Goal: Information Seeking & Learning: Compare options

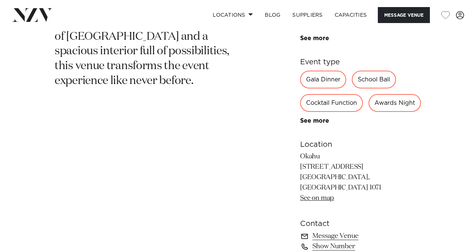
scroll to position [371, 0]
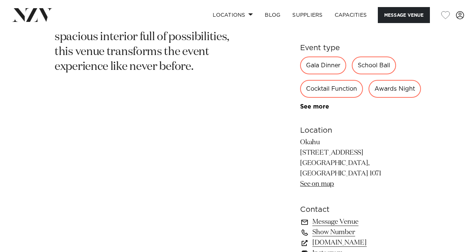
drag, startPoint x: 348, startPoint y: 177, endPoint x: 301, endPoint y: 178, distance: 46.9
click at [301, 178] on p "Okahu 18 Tāmaki Drive Okahu Bay, Orakei 1071 See on map" at bounding box center [360, 164] width 121 height 52
copy p "18 Tāmaki Drive"
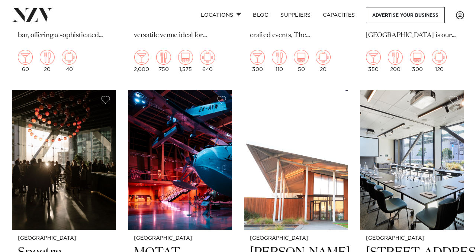
scroll to position [4493, 0]
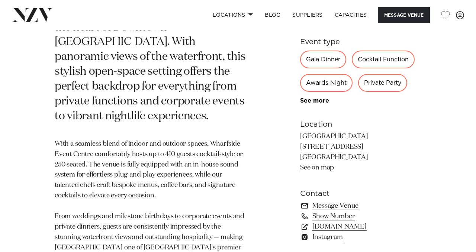
scroll to position [396, 0]
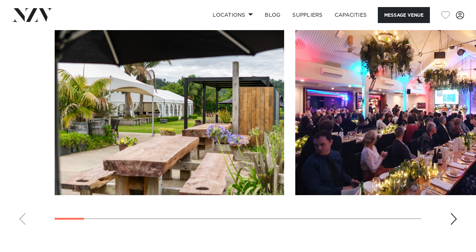
scroll to position [748, 0]
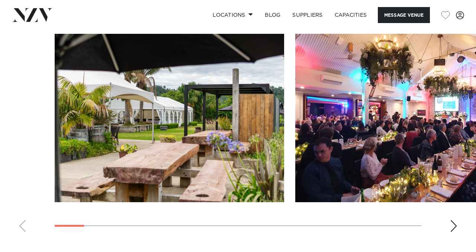
click at [452, 226] on div "Next slide" at bounding box center [453, 226] width 7 height 12
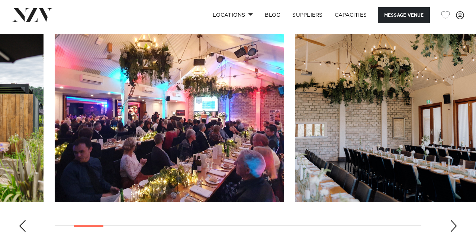
click at [452, 226] on div "Next slide" at bounding box center [453, 226] width 7 height 12
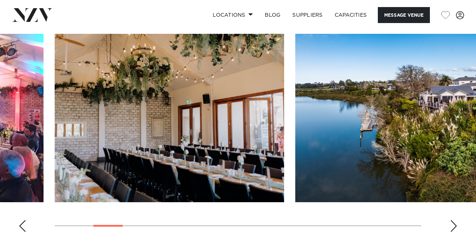
click at [452, 226] on div "Next slide" at bounding box center [453, 226] width 7 height 12
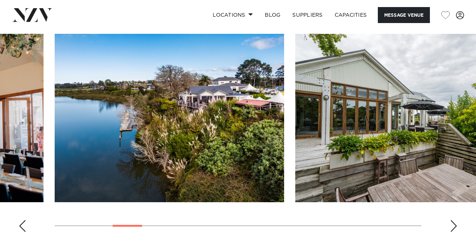
click at [452, 226] on div "Next slide" at bounding box center [453, 226] width 7 height 12
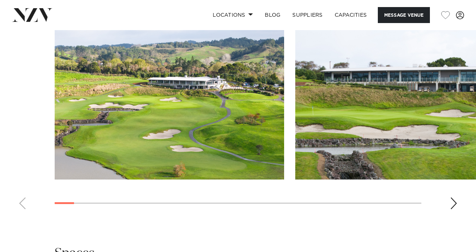
scroll to position [702, 0]
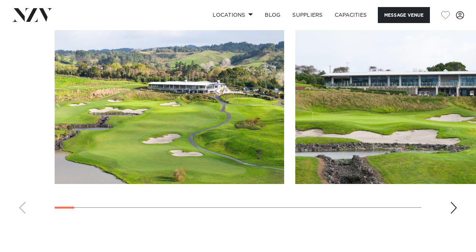
click at [454, 202] on div "Next slide" at bounding box center [453, 208] width 7 height 12
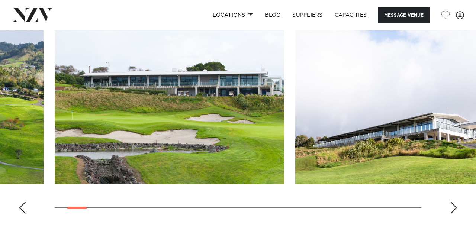
click at [454, 202] on div "Next slide" at bounding box center [453, 208] width 7 height 12
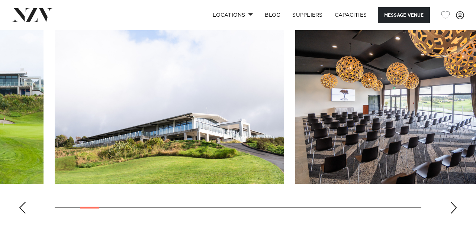
click at [454, 202] on div "Next slide" at bounding box center [453, 208] width 7 height 12
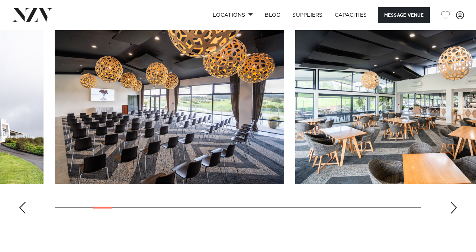
click at [453, 202] on div "Next slide" at bounding box center [453, 208] width 7 height 12
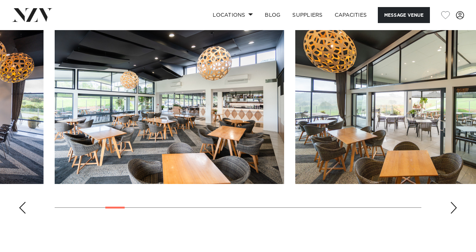
click at [453, 202] on div "Next slide" at bounding box center [453, 208] width 7 height 12
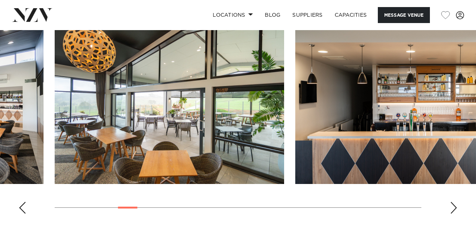
click at [453, 202] on div "Next slide" at bounding box center [453, 208] width 7 height 12
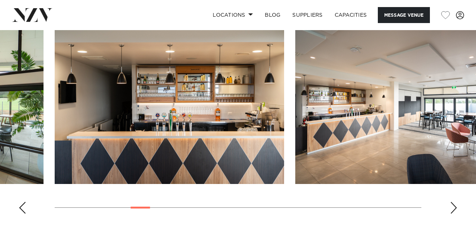
click at [453, 202] on div "Next slide" at bounding box center [453, 208] width 7 height 12
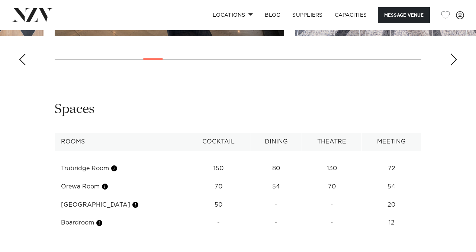
scroll to position [719, 0]
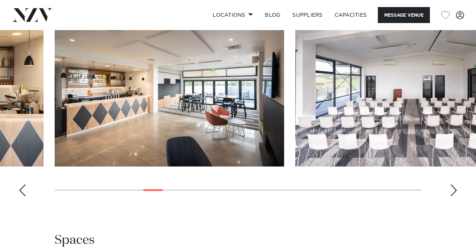
click at [449, 190] on swiper-container at bounding box center [238, 100] width 476 height 204
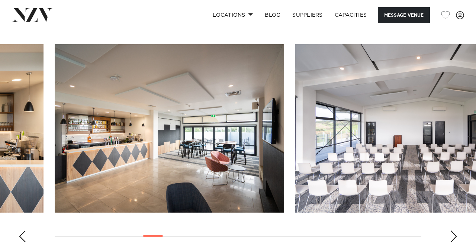
scroll to position [733, 0]
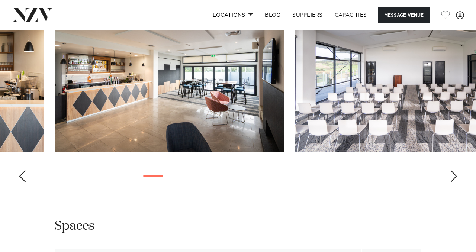
click at [26, 171] on swiper-container at bounding box center [238, 86] width 476 height 204
click at [23, 171] on div "Previous slide" at bounding box center [22, 176] width 7 height 12
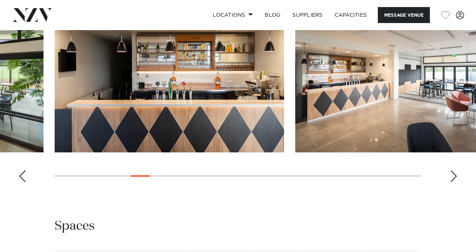
click at [19, 171] on div "Previous slide" at bounding box center [22, 176] width 7 height 12
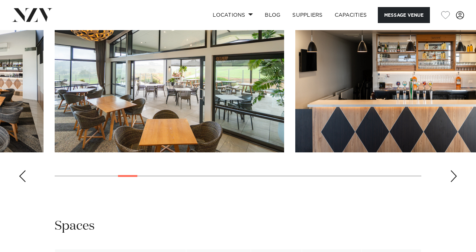
click at [19, 171] on div "Previous slide" at bounding box center [22, 176] width 7 height 12
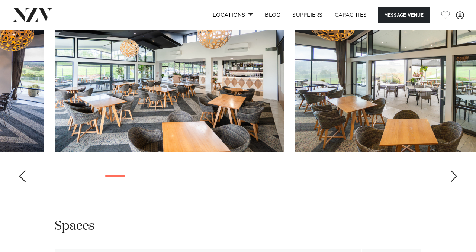
click at [19, 171] on div "Previous slide" at bounding box center [22, 176] width 7 height 12
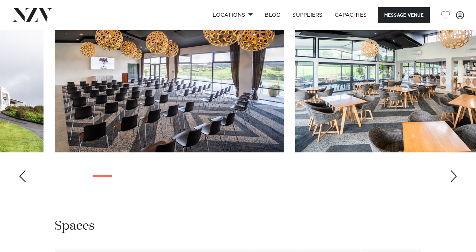
click at [19, 171] on div "Previous slide" at bounding box center [22, 176] width 7 height 12
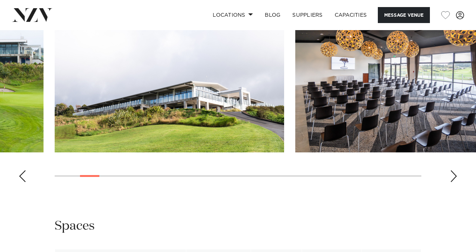
click at [19, 171] on div "Previous slide" at bounding box center [22, 176] width 7 height 12
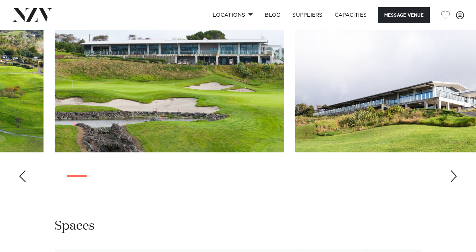
click at [19, 171] on div "Previous slide" at bounding box center [22, 176] width 7 height 12
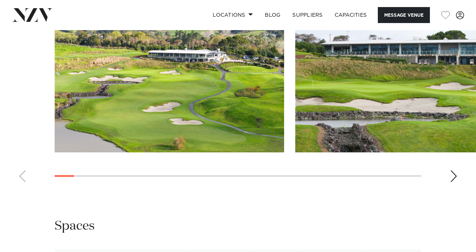
click at [450, 174] on div "Next slide" at bounding box center [453, 176] width 7 height 12
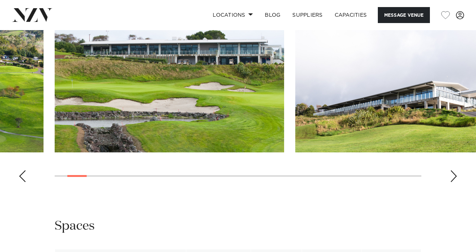
click at [450, 174] on div "Next slide" at bounding box center [453, 176] width 7 height 12
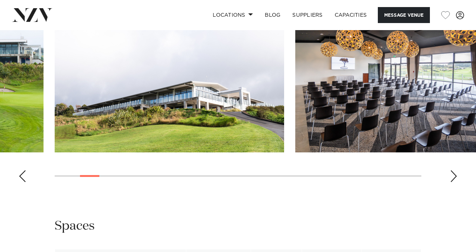
click at [450, 174] on div "Next slide" at bounding box center [453, 176] width 7 height 12
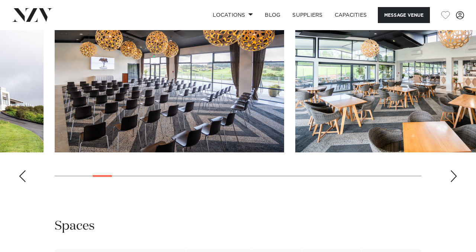
click at [450, 174] on div "Next slide" at bounding box center [453, 176] width 7 height 12
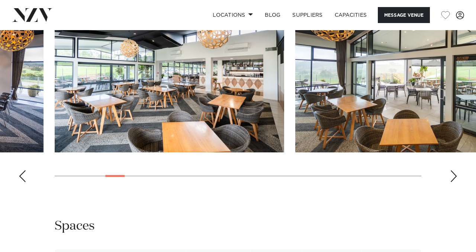
click at [450, 174] on div "Next slide" at bounding box center [453, 176] width 7 height 12
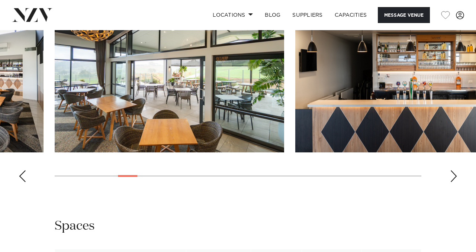
click at [450, 174] on div "Next slide" at bounding box center [453, 176] width 7 height 12
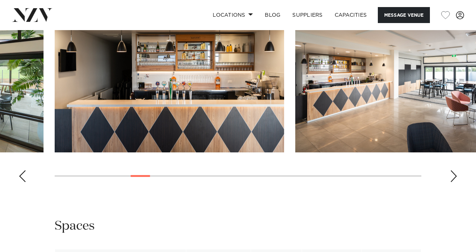
click at [450, 174] on div "Next slide" at bounding box center [453, 176] width 7 height 12
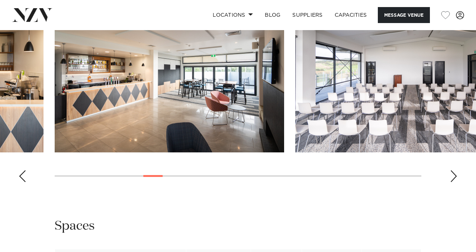
click at [450, 174] on div "Next slide" at bounding box center [453, 176] width 7 height 12
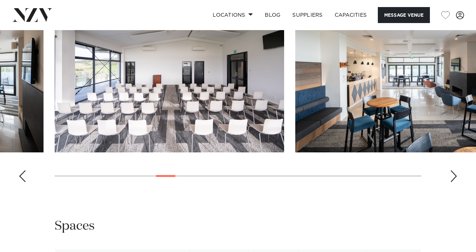
click at [450, 174] on div "Next slide" at bounding box center [453, 176] width 7 height 12
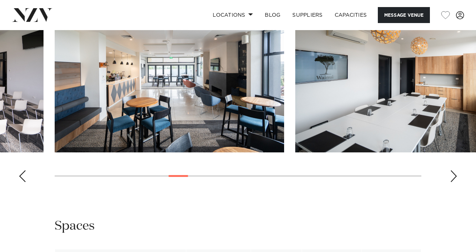
click at [450, 174] on div "Next slide" at bounding box center [453, 176] width 7 height 12
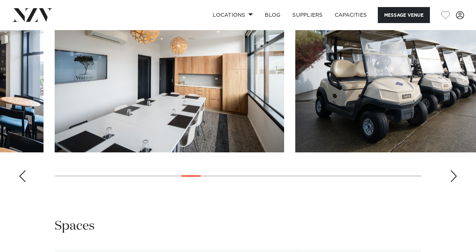
click at [450, 174] on div "Next slide" at bounding box center [453, 176] width 7 height 12
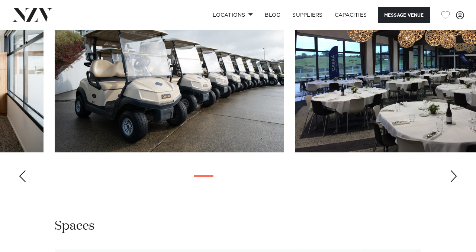
click at [450, 174] on div "Next slide" at bounding box center [453, 176] width 7 height 12
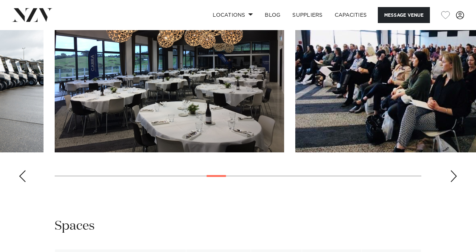
click at [24, 175] on div "Previous slide" at bounding box center [22, 176] width 7 height 12
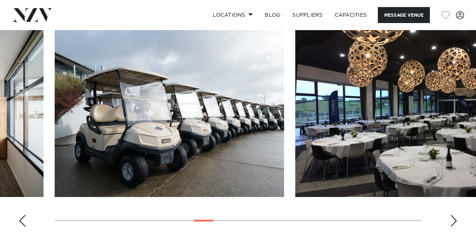
scroll to position [687, 0]
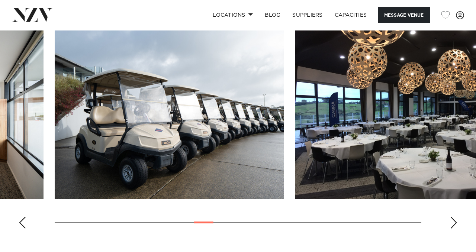
click at [450, 219] on div "Next slide" at bounding box center [453, 223] width 7 height 12
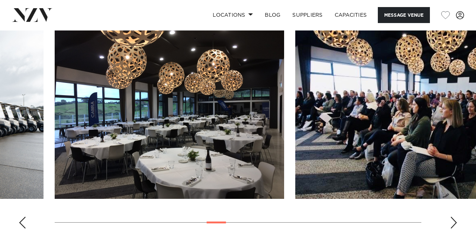
click at [450, 219] on div "Next slide" at bounding box center [453, 223] width 7 height 12
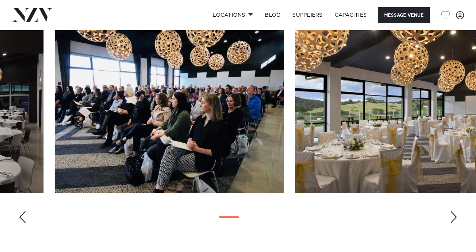
scroll to position [701, 0]
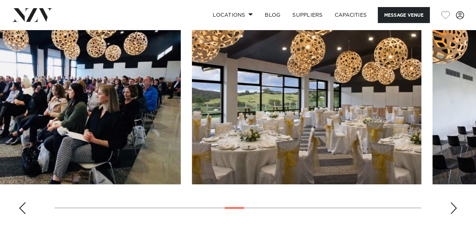
click at [103, 194] on swiper-container at bounding box center [238, 118] width 476 height 204
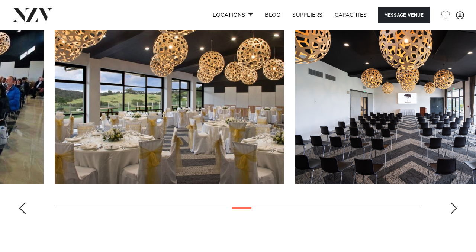
click at [22, 204] on div "Previous slide" at bounding box center [22, 208] width 7 height 12
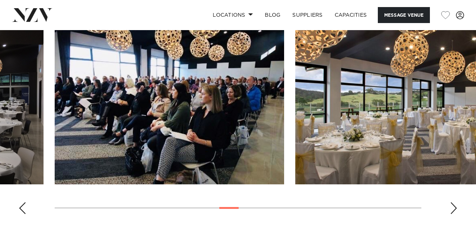
click at [22, 204] on div "Previous slide" at bounding box center [22, 208] width 7 height 12
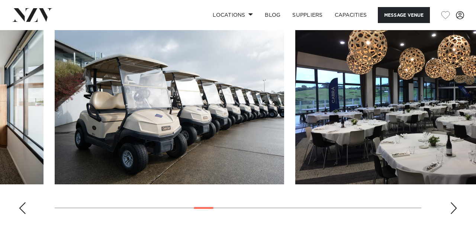
click at [22, 204] on div "Previous slide" at bounding box center [22, 208] width 7 height 12
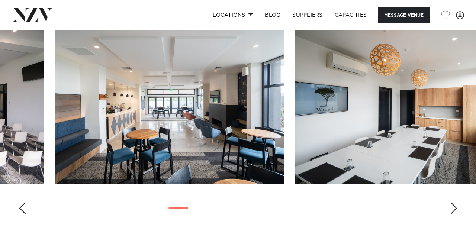
click at [22, 204] on div "Previous slide" at bounding box center [22, 208] width 7 height 12
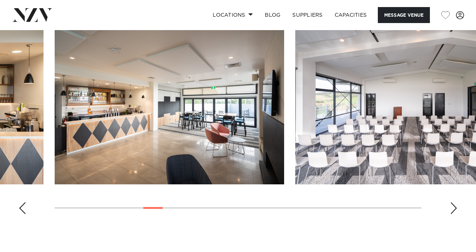
click at [22, 204] on div "Previous slide" at bounding box center [22, 208] width 7 height 12
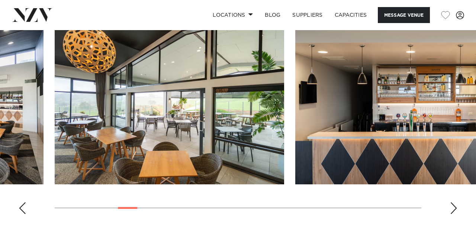
click at [22, 204] on div "Previous slide" at bounding box center [22, 208] width 7 height 12
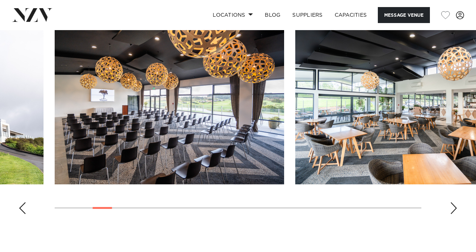
click at [22, 204] on div "Previous slide" at bounding box center [22, 208] width 7 height 12
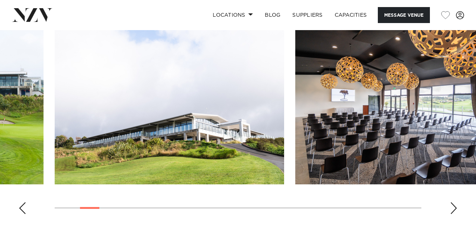
click at [22, 204] on div "Previous slide" at bounding box center [22, 208] width 7 height 12
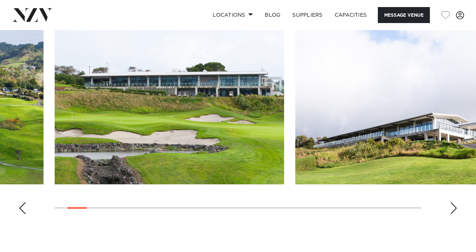
click at [455, 207] on div "Next slide" at bounding box center [453, 208] width 7 height 12
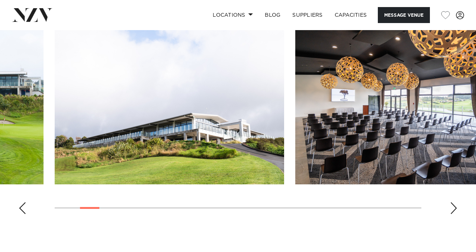
click at [455, 207] on div "Next slide" at bounding box center [453, 208] width 7 height 12
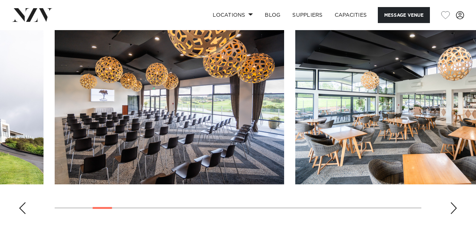
click at [455, 207] on div "Next slide" at bounding box center [453, 208] width 7 height 12
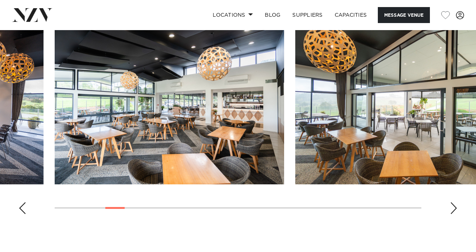
click at [455, 207] on div "Next slide" at bounding box center [453, 208] width 7 height 12
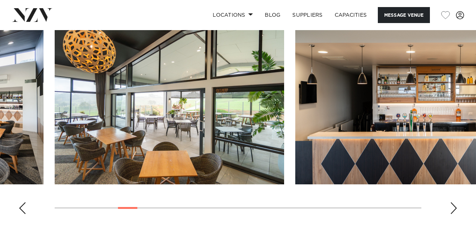
click at [455, 207] on div "Next slide" at bounding box center [453, 208] width 7 height 12
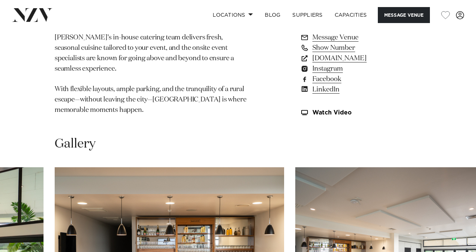
scroll to position [526, 0]
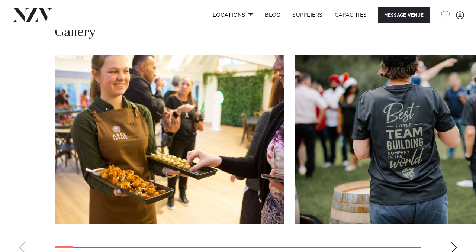
scroll to position [717, 0]
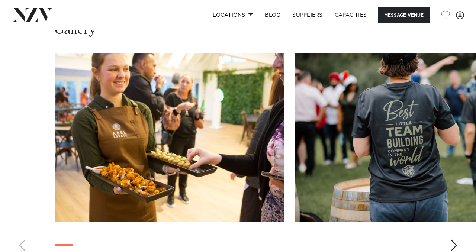
click at [452, 239] on div "Next slide" at bounding box center [453, 245] width 7 height 12
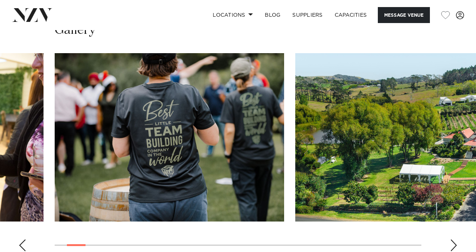
click at [452, 239] on div "Next slide" at bounding box center [453, 245] width 7 height 12
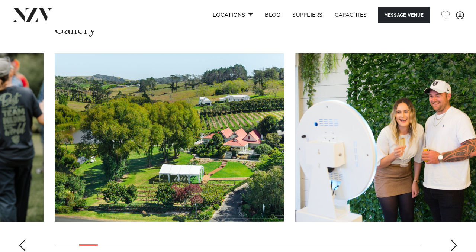
click at [452, 239] on div "Next slide" at bounding box center [453, 245] width 7 height 12
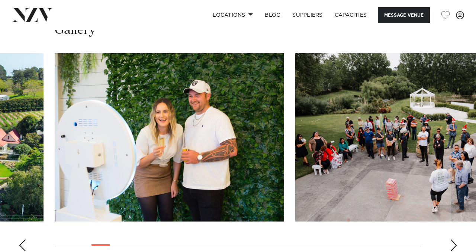
click at [452, 239] on div "Next slide" at bounding box center [453, 245] width 7 height 12
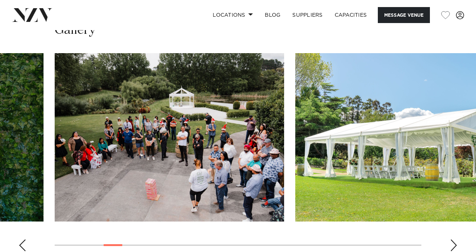
click at [452, 239] on div "Next slide" at bounding box center [453, 245] width 7 height 12
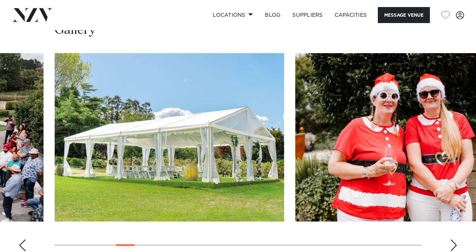
click at [452, 239] on div "Next slide" at bounding box center [453, 245] width 7 height 12
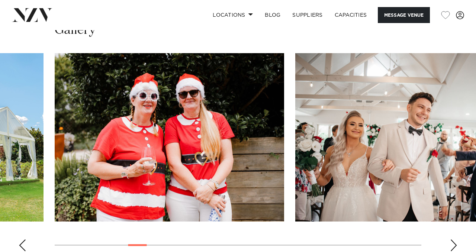
click at [452, 239] on div "Next slide" at bounding box center [453, 245] width 7 height 12
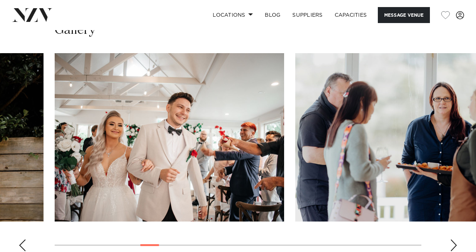
click at [452, 239] on div "Next slide" at bounding box center [453, 245] width 7 height 12
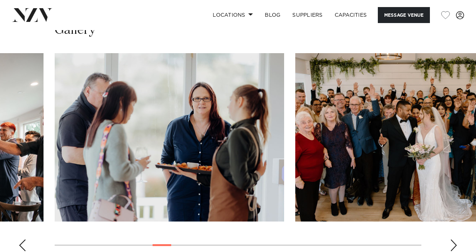
click at [452, 239] on div "Next slide" at bounding box center [453, 245] width 7 height 12
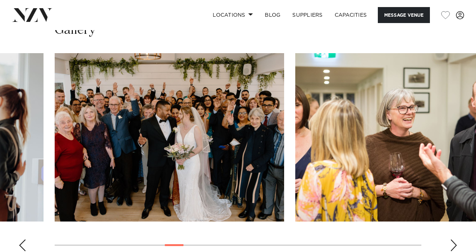
click at [452, 239] on div "Next slide" at bounding box center [453, 245] width 7 height 12
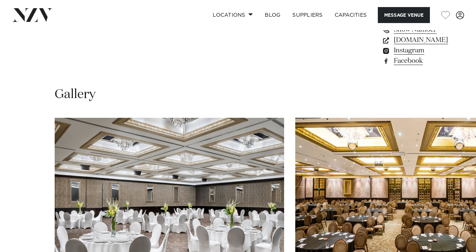
scroll to position [716, 0]
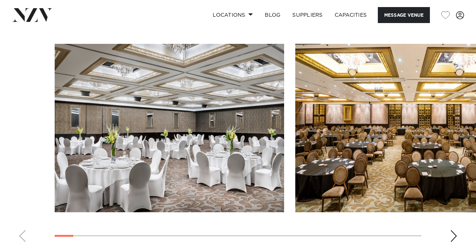
click at [453, 230] on div "Next slide" at bounding box center [453, 236] width 7 height 12
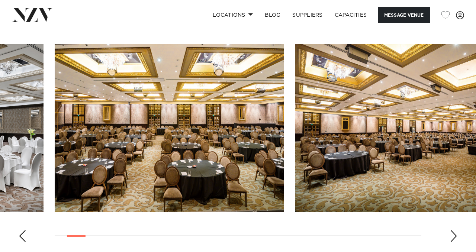
click at [453, 230] on div "Next slide" at bounding box center [453, 236] width 7 height 12
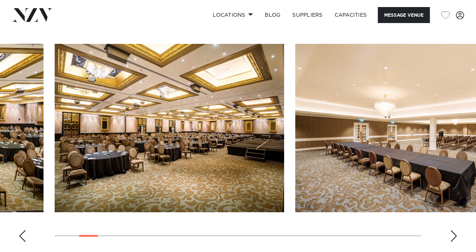
click at [453, 230] on div "Next slide" at bounding box center [453, 236] width 7 height 12
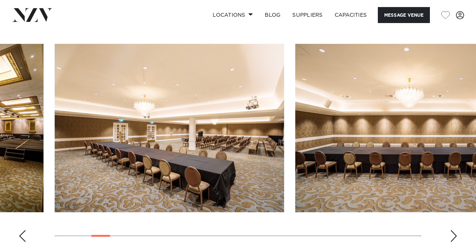
click at [453, 230] on div "Next slide" at bounding box center [453, 236] width 7 height 12
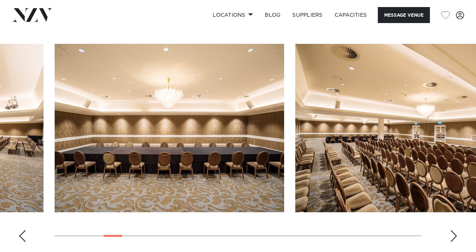
click at [453, 230] on div "Next slide" at bounding box center [453, 236] width 7 height 12
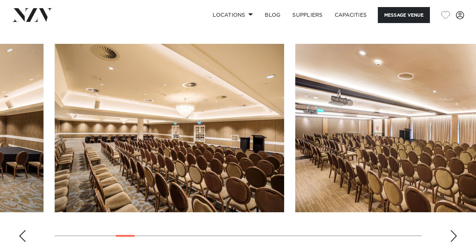
click at [453, 230] on div "Next slide" at bounding box center [453, 236] width 7 height 12
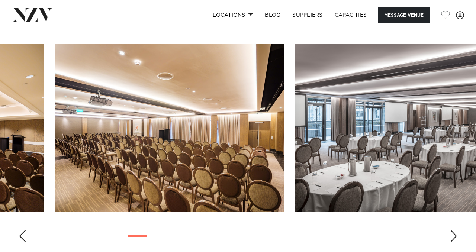
click at [454, 230] on div "Next slide" at bounding box center [453, 236] width 7 height 12
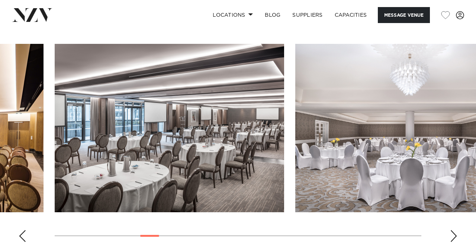
click at [454, 230] on div "Next slide" at bounding box center [453, 236] width 7 height 12
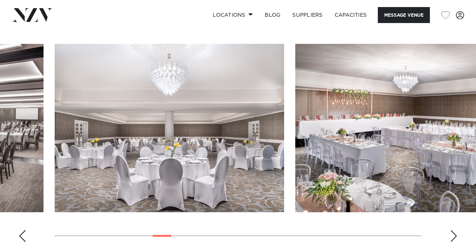
click at [454, 230] on div "Next slide" at bounding box center [453, 236] width 7 height 12
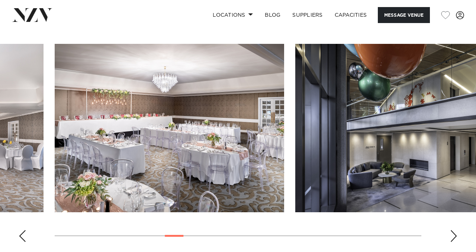
click at [454, 230] on div "Next slide" at bounding box center [453, 236] width 7 height 12
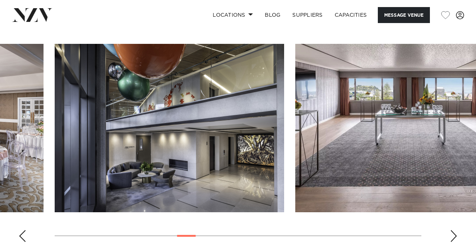
click at [454, 230] on div "Next slide" at bounding box center [453, 236] width 7 height 12
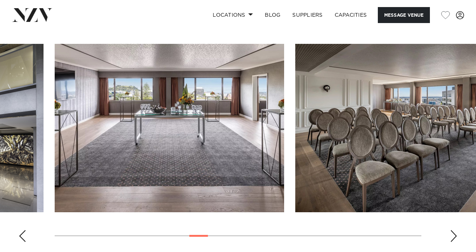
click at [449, 211] on swiper-container at bounding box center [238, 146] width 476 height 204
click at [453, 230] on div "Next slide" at bounding box center [453, 236] width 7 height 12
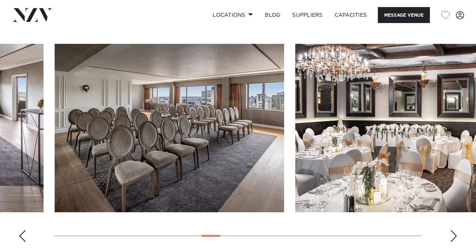
click at [453, 230] on div "Next slide" at bounding box center [453, 236] width 7 height 12
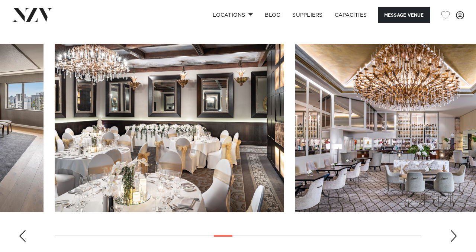
click at [453, 230] on div "Next slide" at bounding box center [453, 236] width 7 height 12
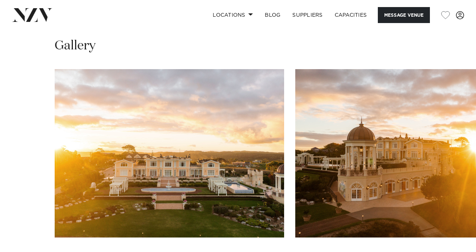
scroll to position [814, 0]
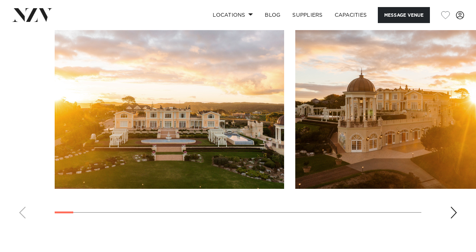
click at [452, 207] on div "Next slide" at bounding box center [453, 213] width 7 height 12
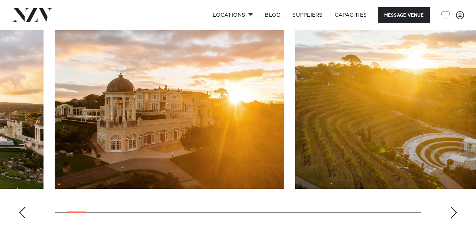
click at [452, 207] on div "Next slide" at bounding box center [453, 213] width 7 height 12
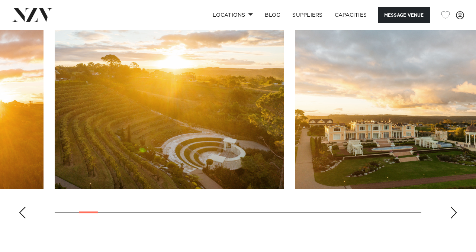
click at [452, 207] on div "Next slide" at bounding box center [453, 213] width 7 height 12
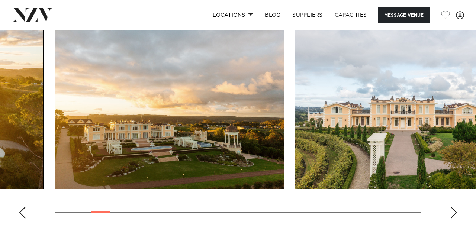
click at [452, 207] on div "Next slide" at bounding box center [453, 213] width 7 height 12
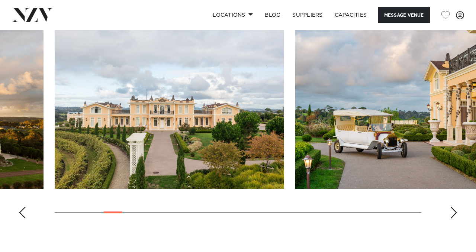
click at [452, 207] on div "Next slide" at bounding box center [453, 213] width 7 height 12
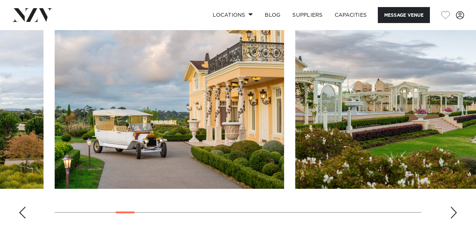
click at [452, 207] on div "Next slide" at bounding box center [453, 213] width 7 height 12
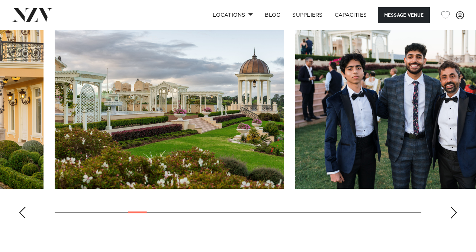
click at [452, 207] on div "Next slide" at bounding box center [453, 213] width 7 height 12
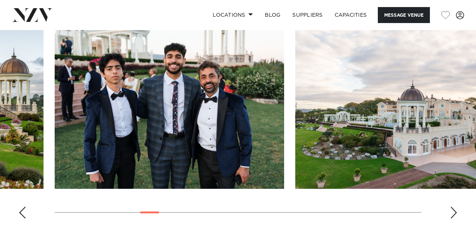
click at [452, 207] on div "Next slide" at bounding box center [453, 213] width 7 height 12
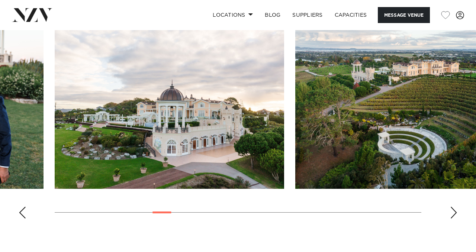
click at [452, 207] on div "Next slide" at bounding box center [453, 213] width 7 height 12
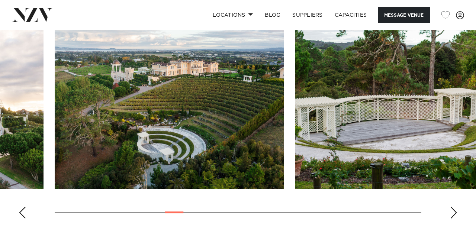
click at [452, 207] on div "Next slide" at bounding box center [453, 213] width 7 height 12
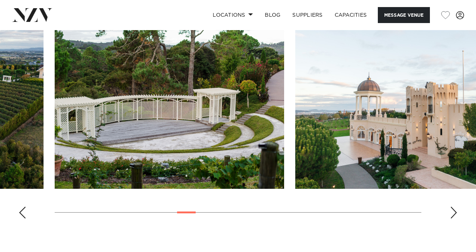
click at [452, 207] on div "Next slide" at bounding box center [453, 213] width 7 height 12
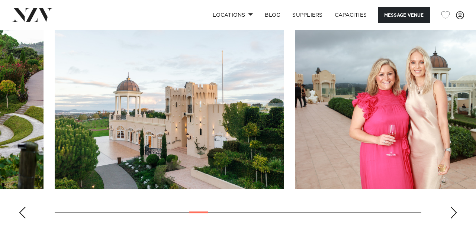
click at [452, 207] on div "Next slide" at bounding box center [453, 213] width 7 height 12
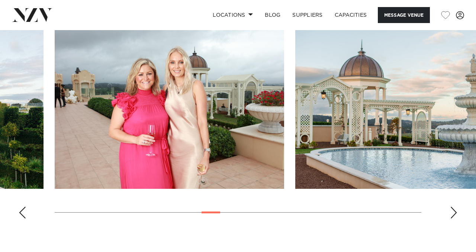
click at [452, 207] on div "Next slide" at bounding box center [453, 213] width 7 height 12
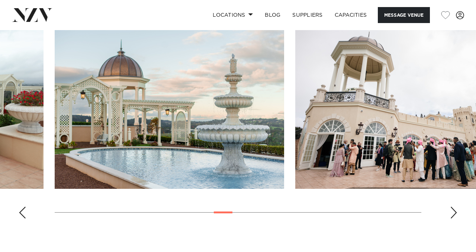
click at [452, 207] on div "Next slide" at bounding box center [453, 213] width 7 height 12
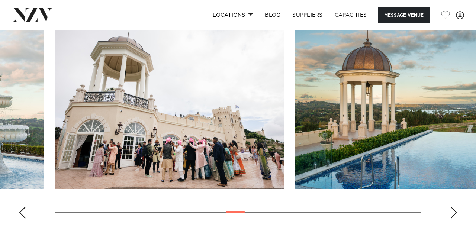
click at [452, 207] on div "Next slide" at bounding box center [453, 213] width 7 height 12
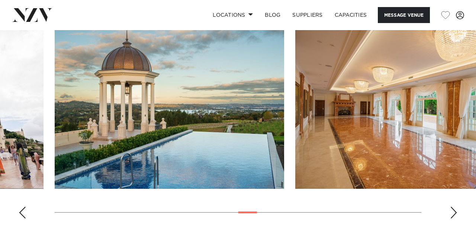
click at [452, 207] on div "Next slide" at bounding box center [453, 213] width 7 height 12
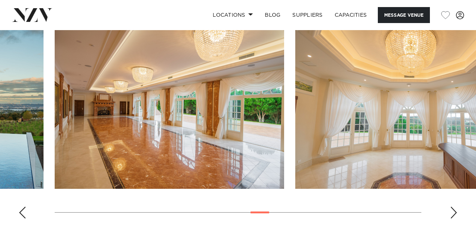
click at [452, 207] on div "Next slide" at bounding box center [453, 213] width 7 height 12
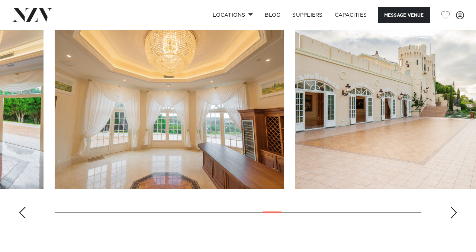
click at [452, 207] on div "Next slide" at bounding box center [453, 213] width 7 height 12
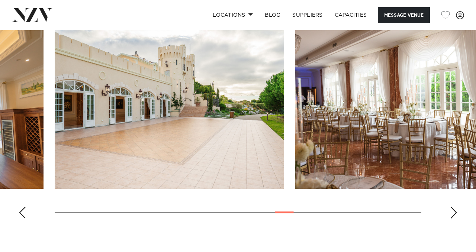
click at [452, 207] on div "Next slide" at bounding box center [453, 213] width 7 height 12
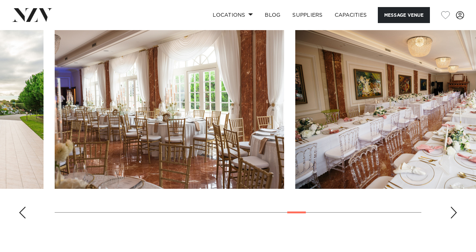
click at [452, 207] on div "Next slide" at bounding box center [453, 213] width 7 height 12
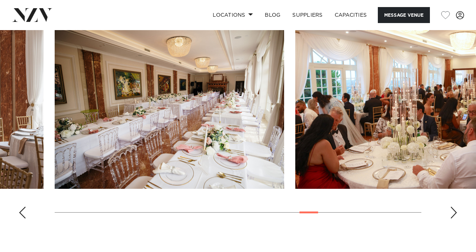
click at [452, 207] on div "Next slide" at bounding box center [453, 213] width 7 height 12
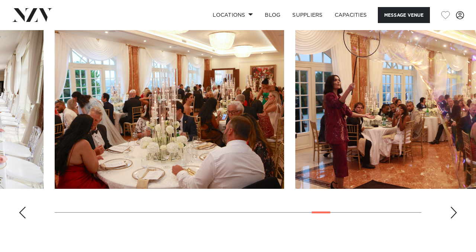
click at [452, 207] on div "Next slide" at bounding box center [453, 213] width 7 height 12
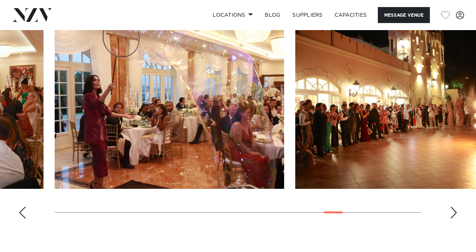
click at [452, 207] on div "Next slide" at bounding box center [453, 213] width 7 height 12
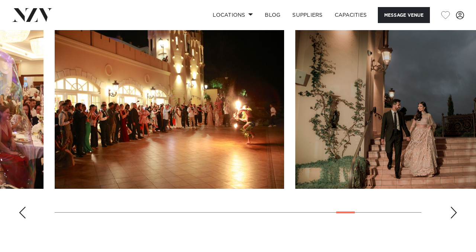
click at [452, 207] on div "Next slide" at bounding box center [453, 213] width 7 height 12
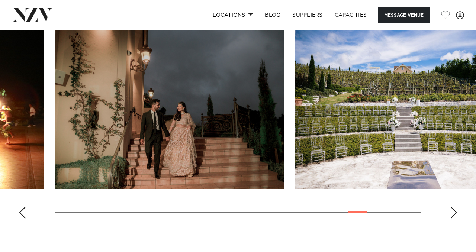
click at [452, 207] on div "Next slide" at bounding box center [453, 213] width 7 height 12
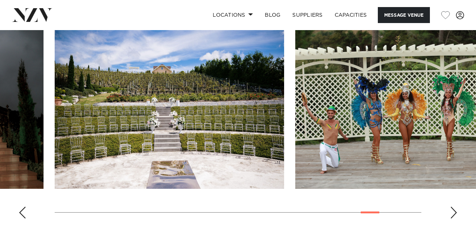
click at [452, 207] on div "Next slide" at bounding box center [453, 213] width 7 height 12
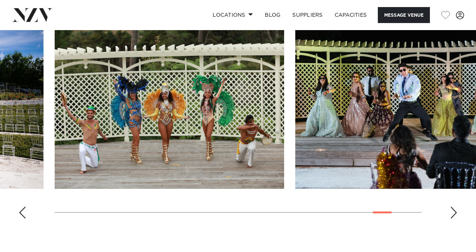
click at [452, 207] on div "Next slide" at bounding box center [453, 213] width 7 height 12
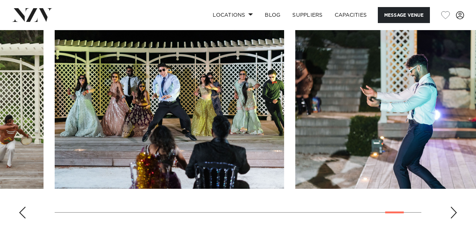
click at [452, 207] on div "Next slide" at bounding box center [453, 213] width 7 height 12
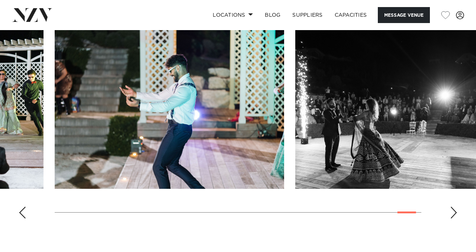
click at [452, 207] on div "Next slide" at bounding box center [453, 213] width 7 height 12
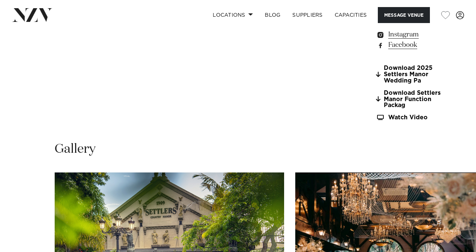
scroll to position [730, 0]
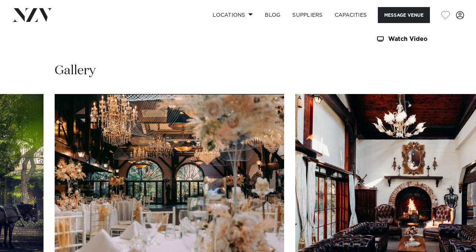
scroll to position [714, 0]
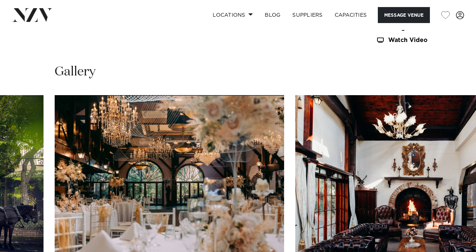
click at [448, 226] on swiper-container at bounding box center [238, 197] width 476 height 204
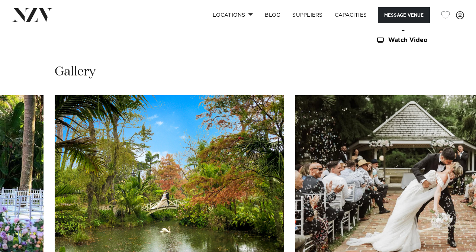
click at [449, 211] on swiper-container at bounding box center [238, 197] width 476 height 204
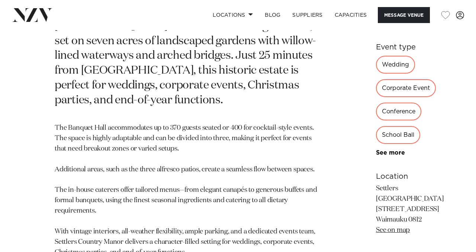
scroll to position [424, 0]
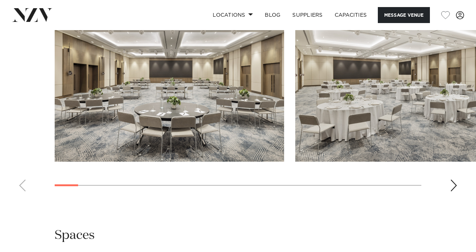
scroll to position [788, 0]
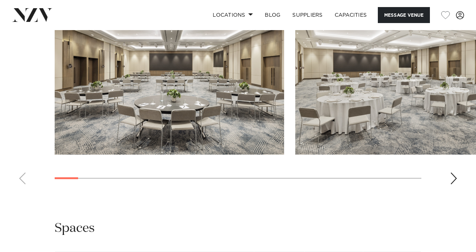
click at [449, 190] on swiper-container at bounding box center [238, 88] width 476 height 204
click at [451, 184] on div "Next slide" at bounding box center [453, 179] width 7 height 12
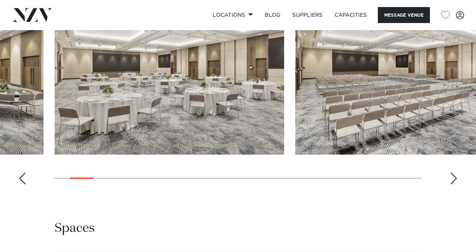
click at [452, 184] on div "Next slide" at bounding box center [453, 179] width 7 height 12
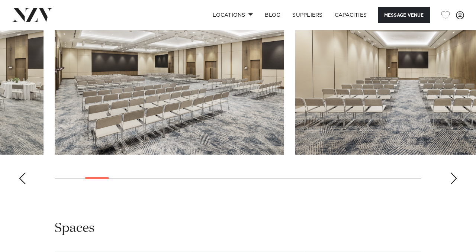
click at [452, 184] on div "Next slide" at bounding box center [453, 179] width 7 height 12
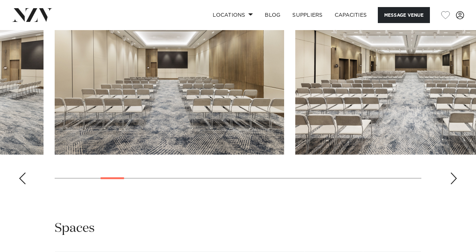
click at [452, 184] on div "Next slide" at bounding box center [453, 179] width 7 height 12
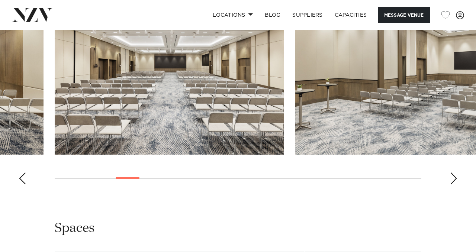
click at [452, 184] on div "Next slide" at bounding box center [453, 179] width 7 height 12
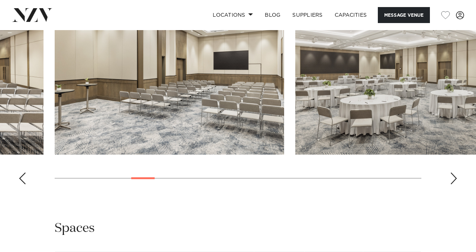
click at [452, 184] on div "Next slide" at bounding box center [453, 179] width 7 height 12
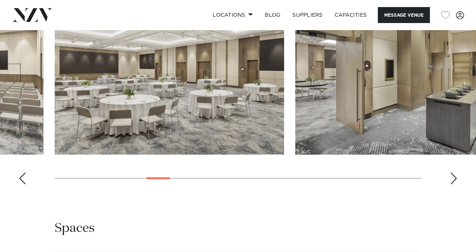
click at [452, 184] on div "Next slide" at bounding box center [453, 179] width 7 height 12
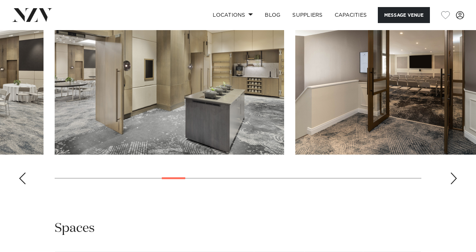
click at [452, 184] on div "Next slide" at bounding box center [453, 179] width 7 height 12
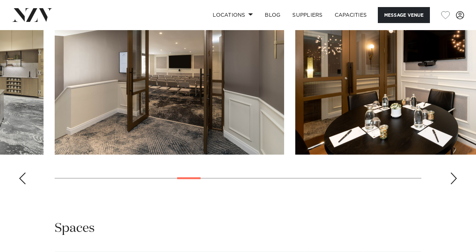
click at [452, 184] on div "Next slide" at bounding box center [453, 179] width 7 height 12
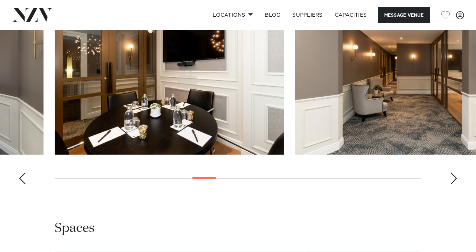
click at [452, 184] on div "Next slide" at bounding box center [453, 179] width 7 height 12
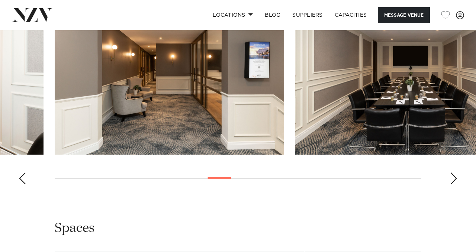
click at [452, 184] on div "Next slide" at bounding box center [453, 179] width 7 height 12
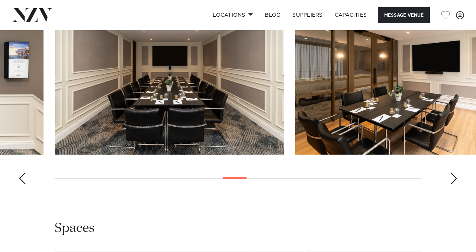
click at [452, 184] on div "Next slide" at bounding box center [453, 179] width 7 height 12
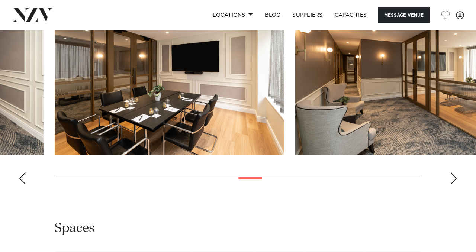
click at [452, 184] on div "Next slide" at bounding box center [453, 179] width 7 height 12
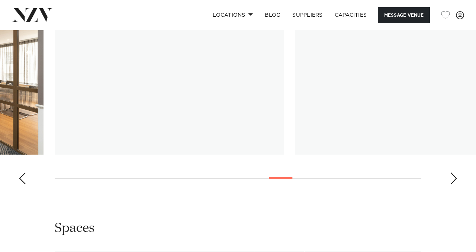
click at [452, 184] on div "Next slide" at bounding box center [453, 179] width 7 height 12
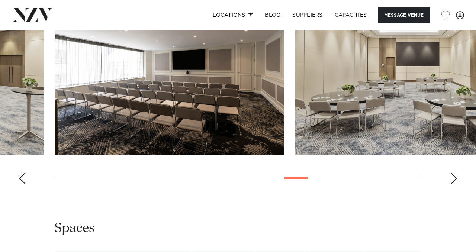
click at [452, 184] on div "Next slide" at bounding box center [453, 179] width 7 height 12
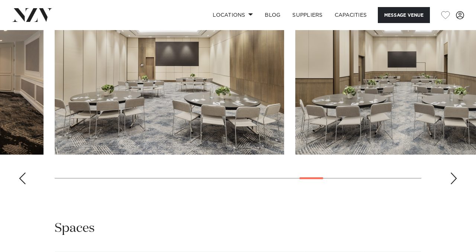
click at [452, 184] on div "Next slide" at bounding box center [453, 179] width 7 height 12
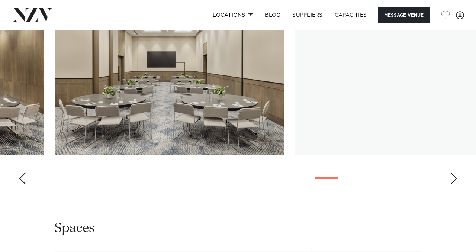
click at [452, 184] on div "Next slide" at bounding box center [453, 179] width 7 height 12
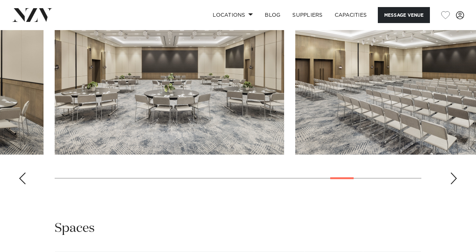
click at [452, 184] on div "Next slide" at bounding box center [453, 179] width 7 height 12
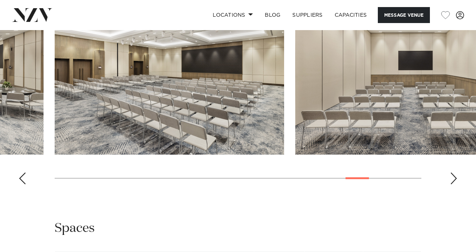
click at [452, 184] on div "Next slide" at bounding box center [453, 179] width 7 height 12
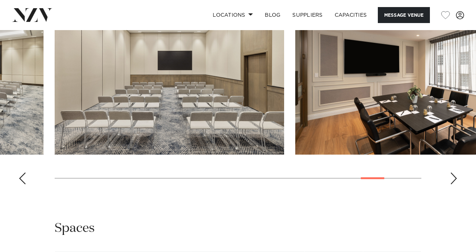
click at [452, 184] on div "Next slide" at bounding box center [453, 179] width 7 height 12
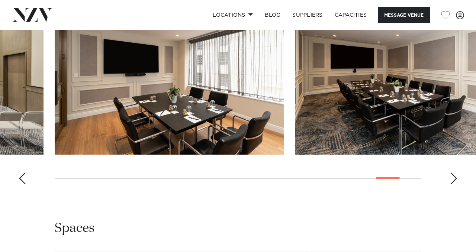
click at [452, 184] on div "Next slide" at bounding box center [453, 179] width 7 height 12
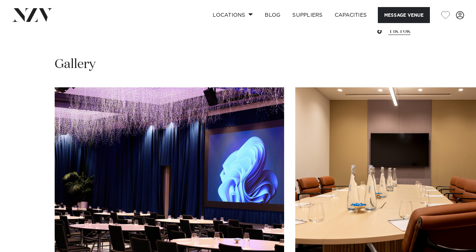
scroll to position [609, 0]
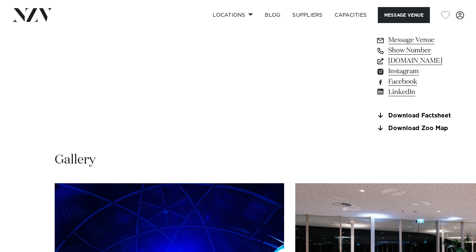
scroll to position [708, 0]
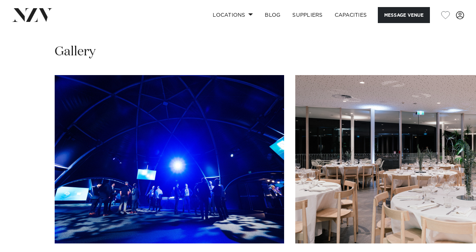
click at [447, 210] on swiper-container at bounding box center [238, 177] width 476 height 204
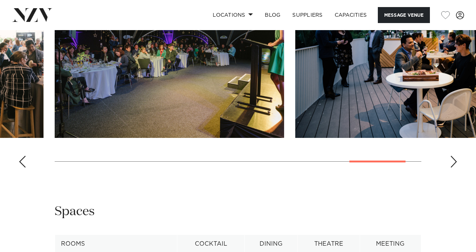
scroll to position [826, 0]
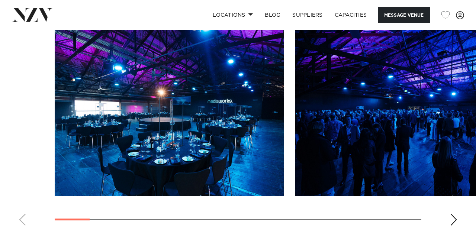
scroll to position [741, 0]
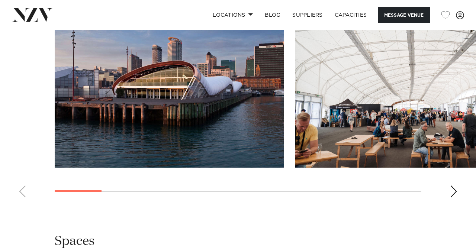
scroll to position [752, 0]
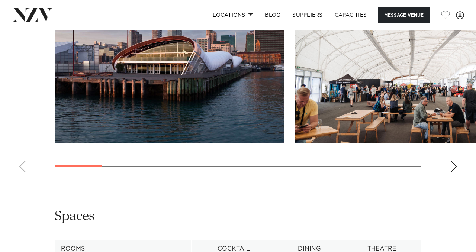
click at [451, 170] on div "Next slide" at bounding box center [453, 167] width 7 height 12
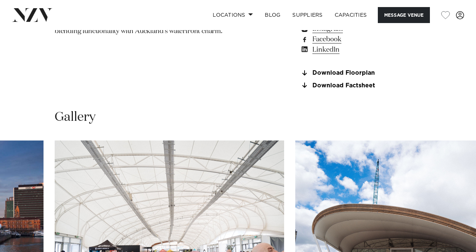
scroll to position [310, 0]
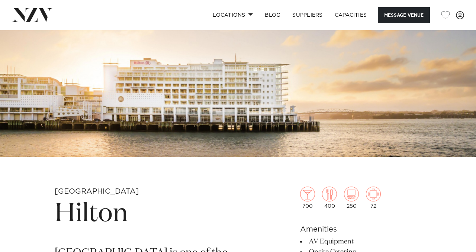
scroll to position [97, 0]
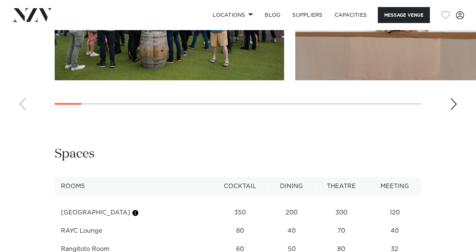
scroll to position [926, 0]
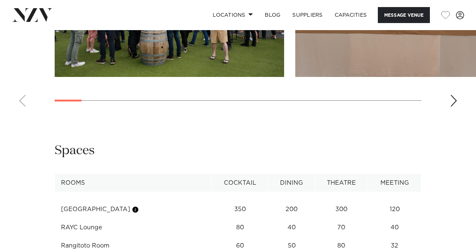
click at [452, 113] on swiper-container at bounding box center [238, 11] width 476 height 204
click at [455, 107] on div "Next slide" at bounding box center [453, 101] width 7 height 12
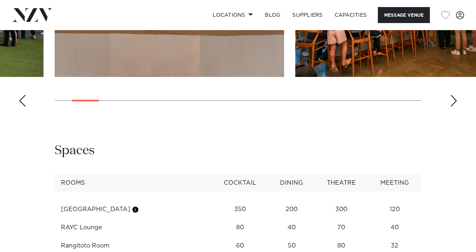
click at [455, 107] on div "Next slide" at bounding box center [453, 101] width 7 height 12
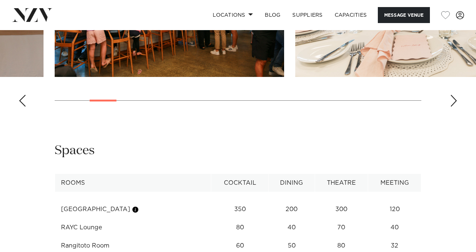
click at [455, 107] on div "Next slide" at bounding box center [453, 101] width 7 height 12
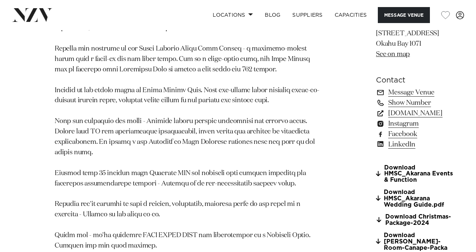
scroll to position [543, 0]
